Goal: Find specific page/section: Find specific page/section

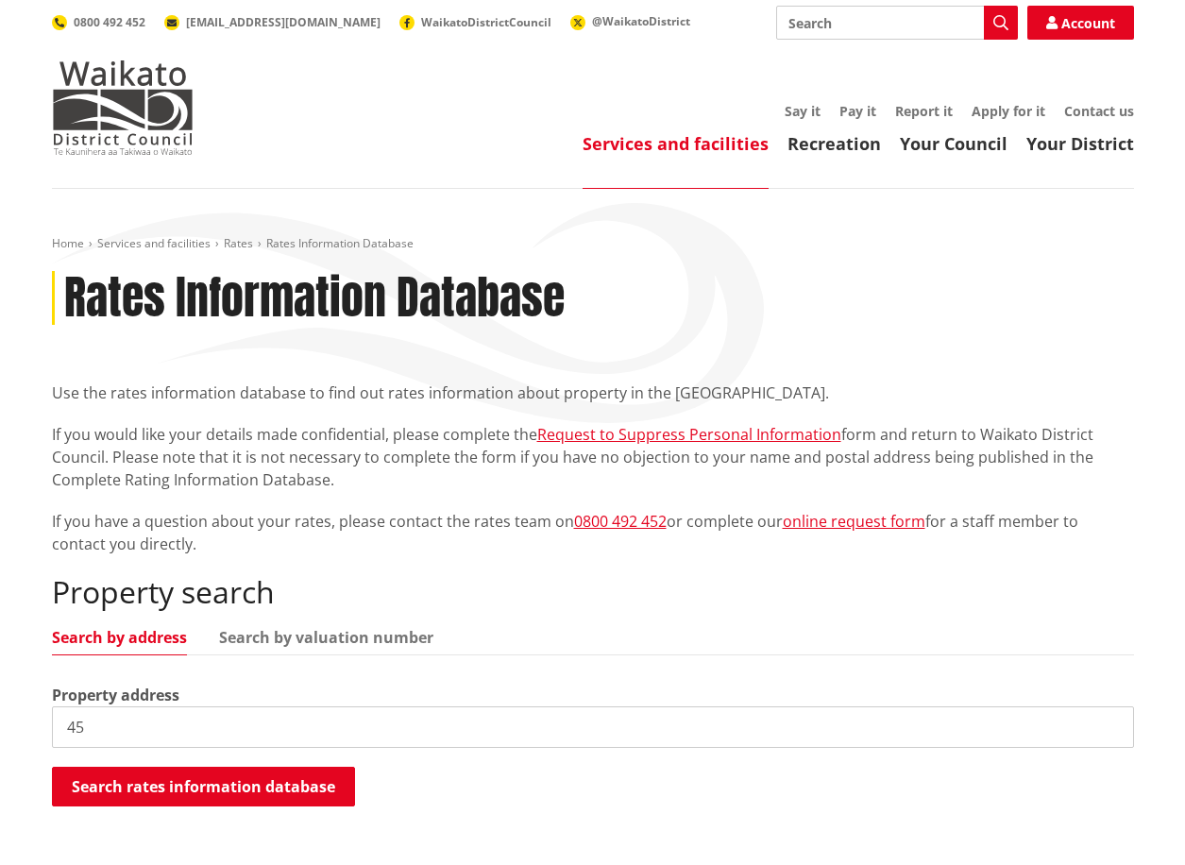
type input "45"
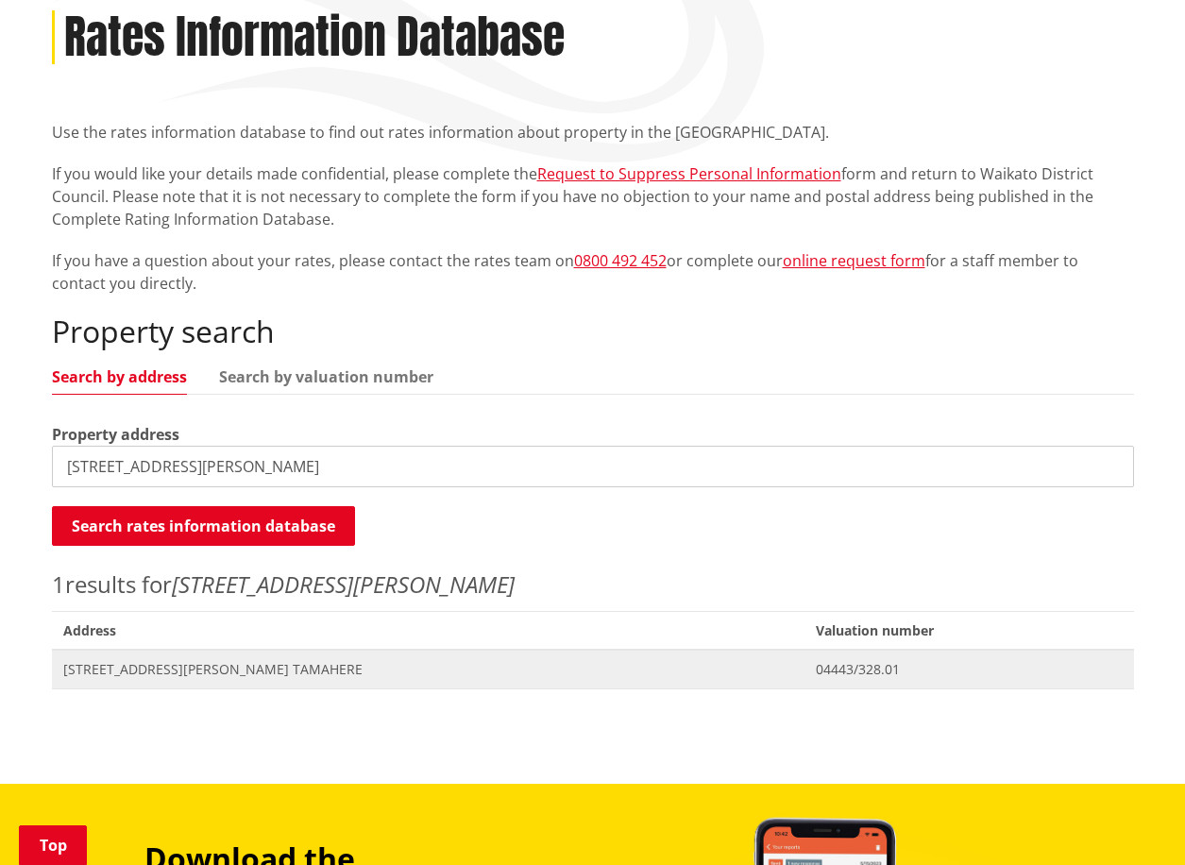
scroll to position [264, 0]
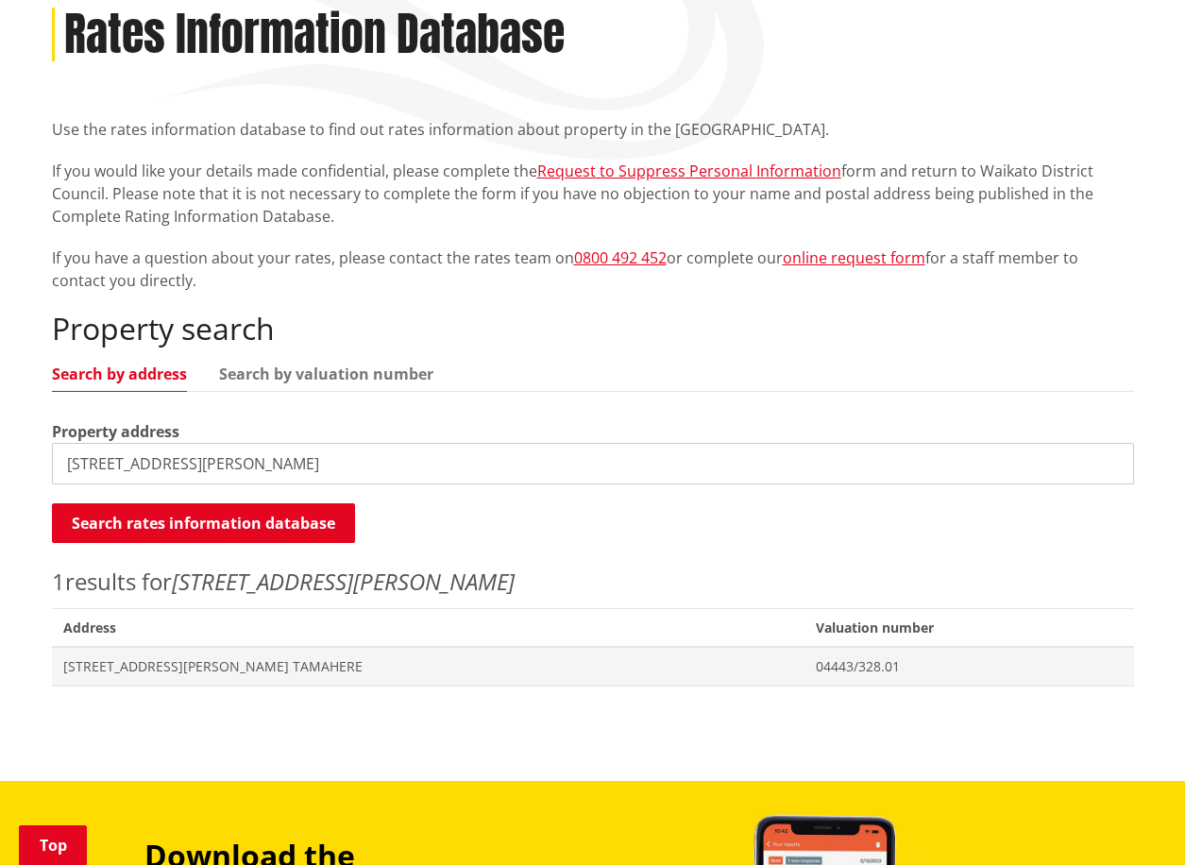
click at [84, 468] on input "45 Te Awa Lane" at bounding box center [593, 464] width 1082 height 42
type input "45A Te Awa Lane"
click at [529, 466] on input "45A Te Awa Lane" at bounding box center [593, 464] width 1082 height 42
click at [273, 665] on span "[STREET_ADDRESS][PERSON_NAME] TAMAHERE" at bounding box center [428, 666] width 731 height 19
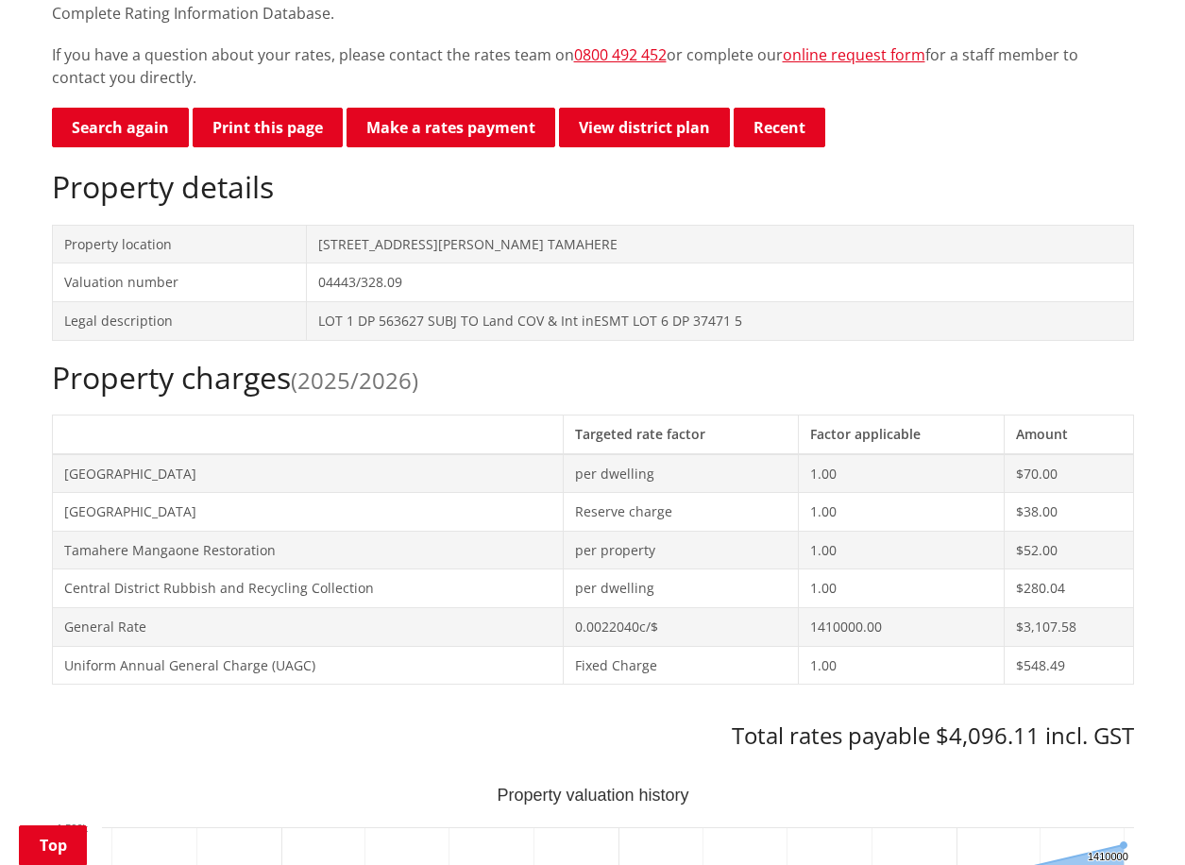
scroll to position [515, 0]
